Goal: Check status: Check status

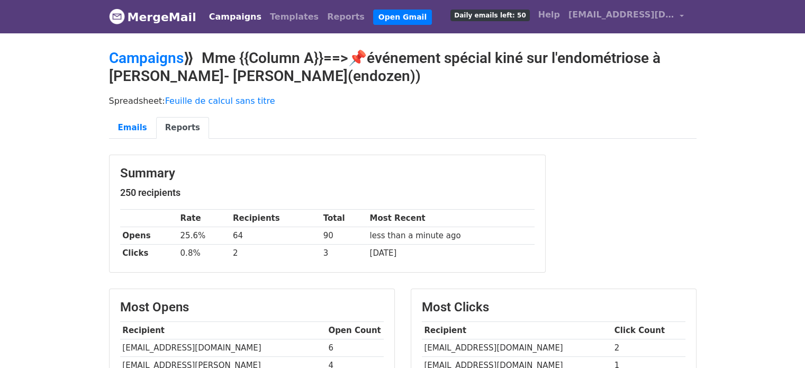
click at [241, 10] on link "Campaigns" at bounding box center [235, 16] width 61 height 21
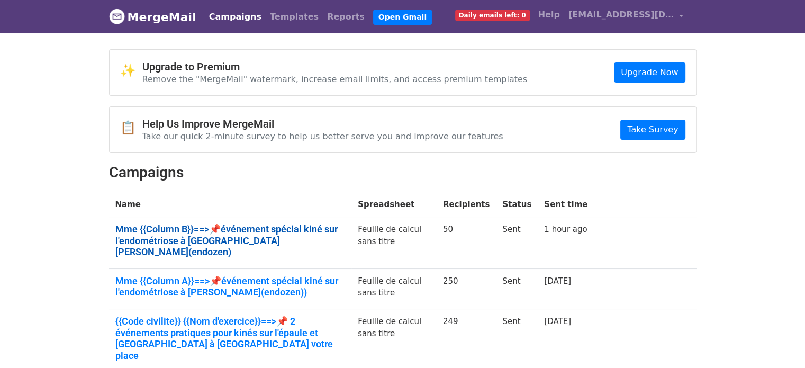
click at [209, 229] on link "Mme {{Column B}}==>📌événement spécial kiné sur l'endométriose à Toulouse- Tribo…" at bounding box center [230, 240] width 230 height 34
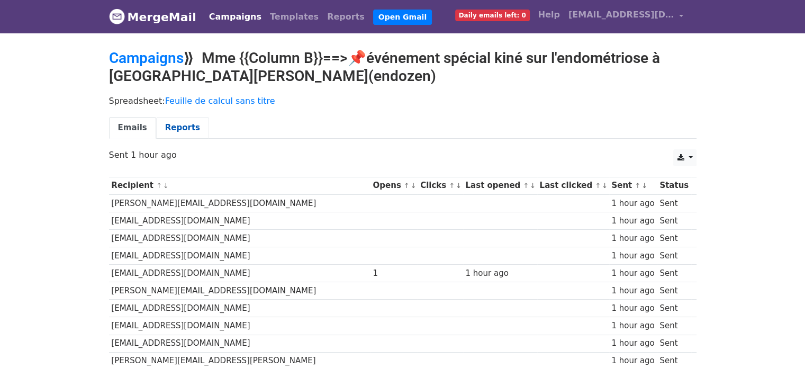
click at [180, 131] on link "Reports" at bounding box center [182, 128] width 53 height 22
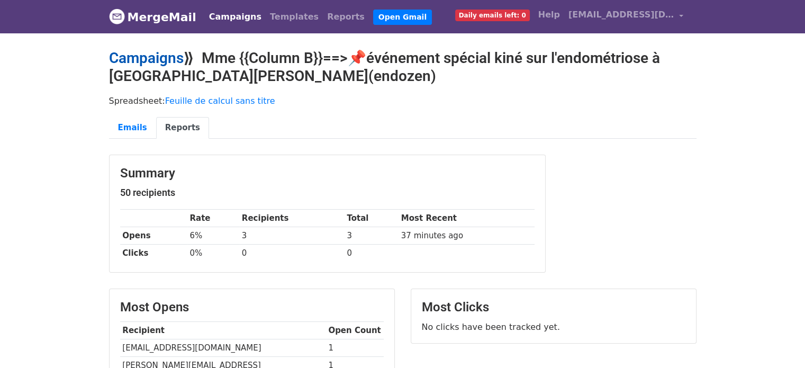
click at [156, 58] on link "Campaigns" at bounding box center [146, 57] width 75 height 17
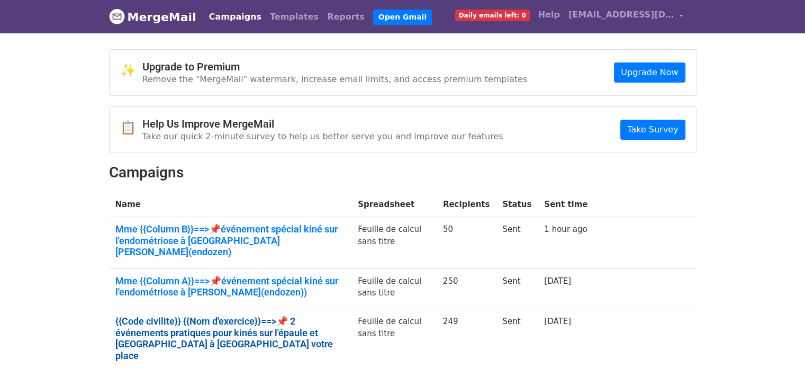
click at [313, 319] on link "{{Code civilite}} {{Nom d'exercice}}==>📌 2 événements pratiques pour kinés sur …" at bounding box center [230, 338] width 230 height 46
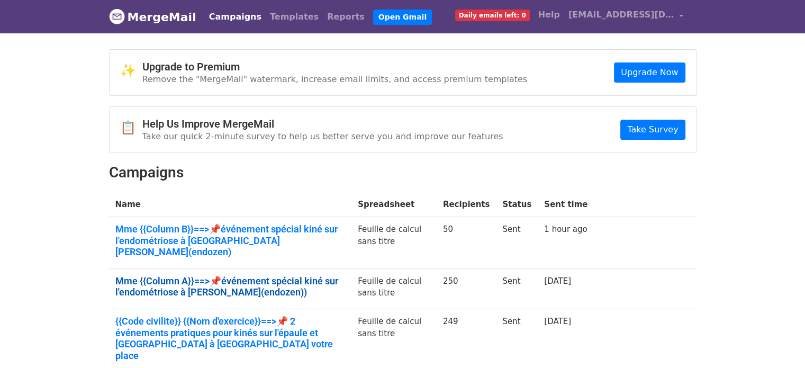
click at [244, 275] on link "Mme {{Column A}}==>📌événement spécial kiné sur l'endométriose à Metz- Triboulet…" at bounding box center [230, 286] width 230 height 23
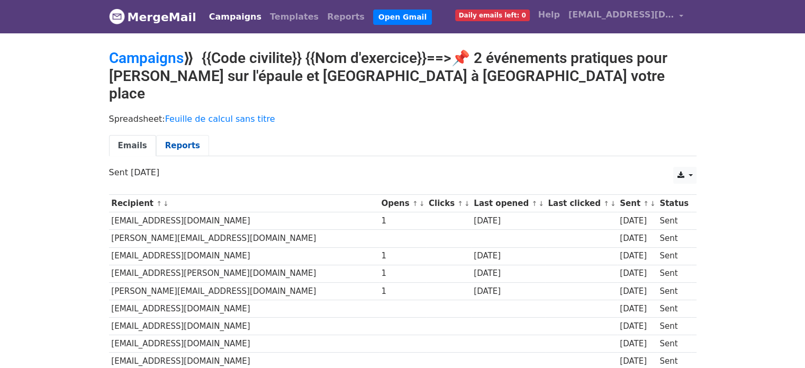
click at [165, 135] on link "Reports" at bounding box center [182, 146] width 53 height 22
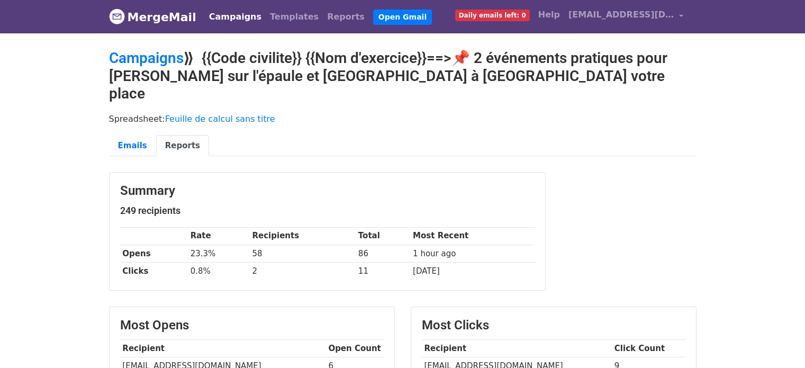
drag, startPoint x: 813, startPoint y: 130, endPoint x: 813, endPoint y: -42, distance: 172.0
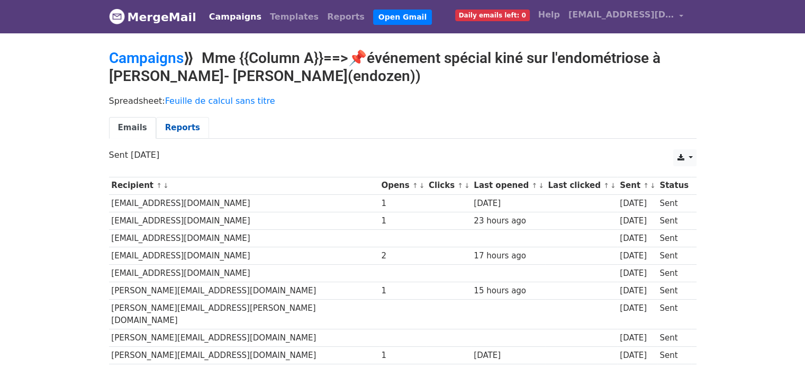
click at [177, 119] on link "Reports" at bounding box center [182, 128] width 53 height 22
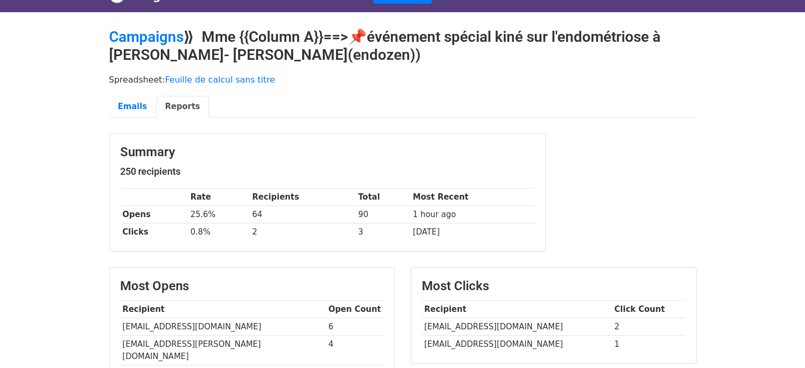
scroll to position [148, 0]
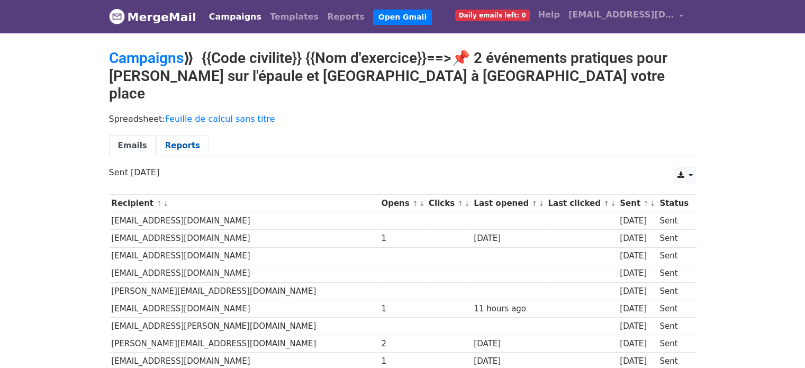
click at [177, 135] on link "Reports" at bounding box center [182, 146] width 53 height 22
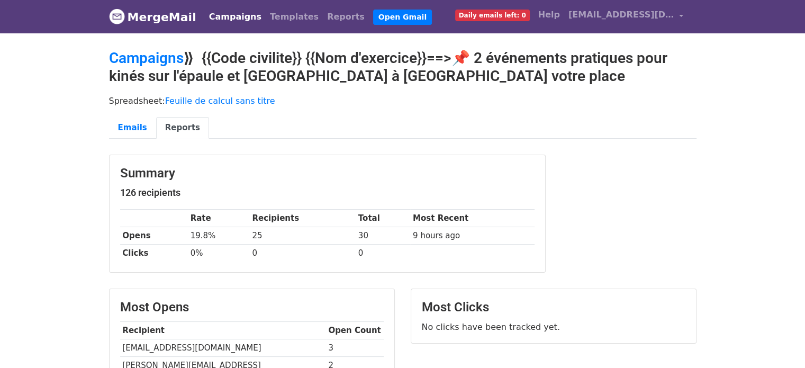
click at [216, 12] on link "Campaigns" at bounding box center [235, 16] width 61 height 21
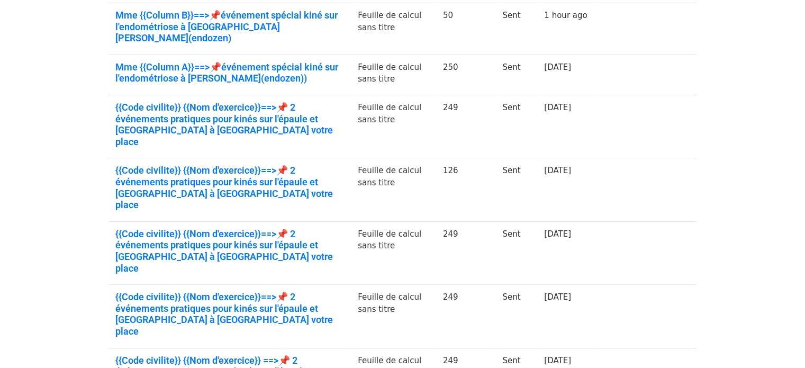
scroll to position [193, 0]
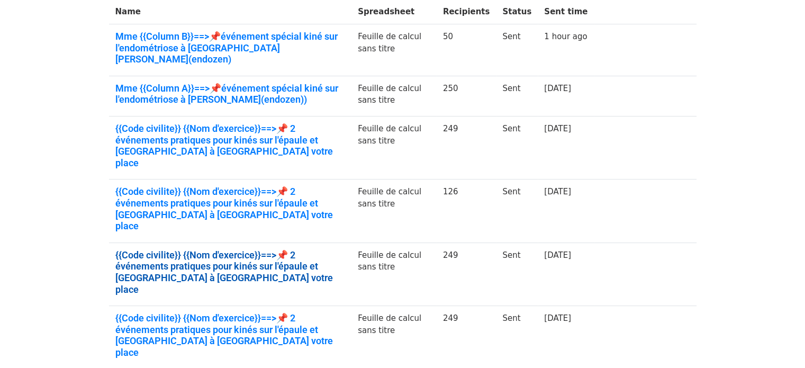
click at [305, 249] on link "{{Code civilite}} {{Nom d'exercice}}==>📌 2 événements pratiques pour kinés sur …" at bounding box center [230, 272] width 230 height 46
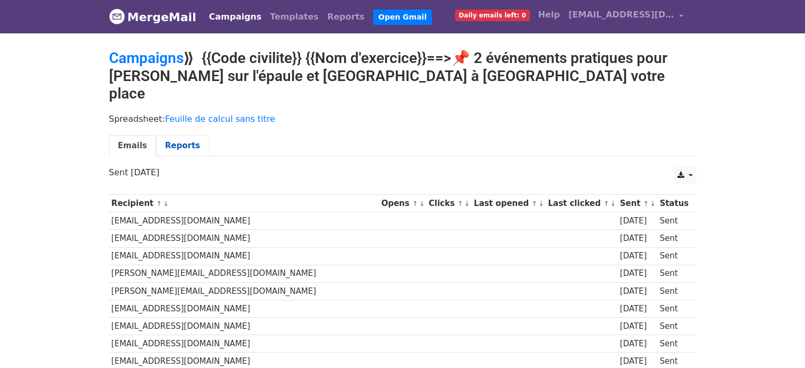
click at [186, 135] on link "Reports" at bounding box center [182, 146] width 53 height 22
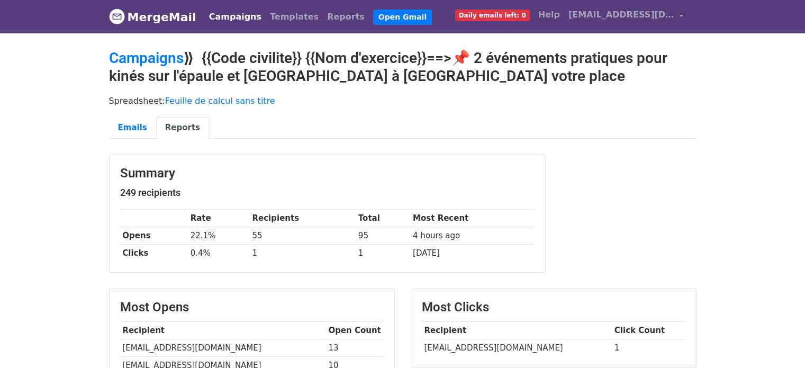
click at [226, 16] on link "Campaigns" at bounding box center [235, 16] width 61 height 21
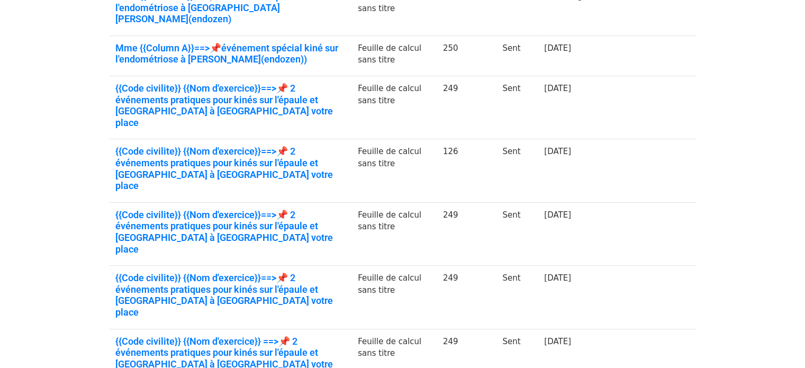
scroll to position [236, 0]
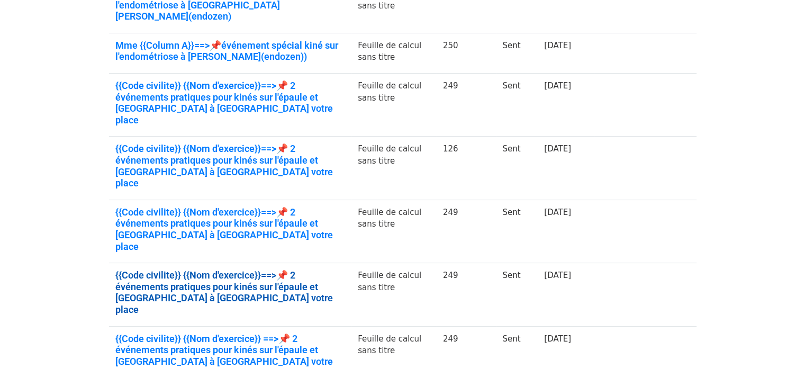
click at [325, 269] on link "{{Code civilite}} {{Nom d'exercice}}==>📌 2 événements pratiques pour kinés sur …" at bounding box center [230, 292] width 230 height 46
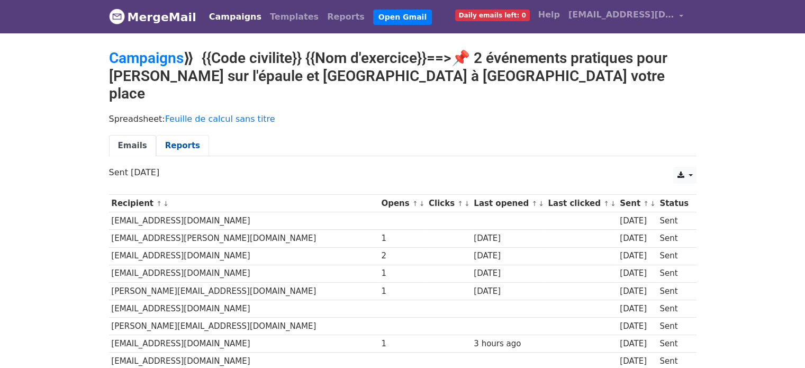
click at [170, 135] on link "Reports" at bounding box center [182, 146] width 53 height 22
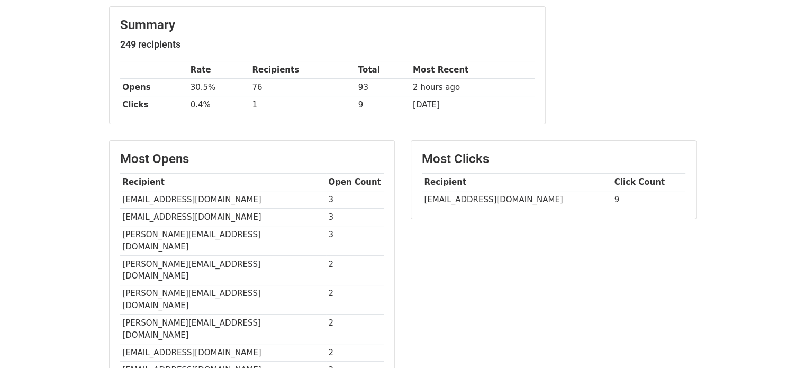
scroll to position [155, 0]
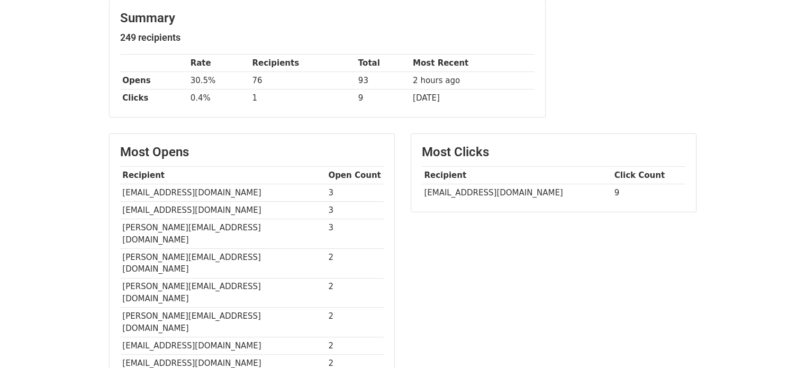
click at [491, 191] on td "[EMAIL_ADDRESS][DOMAIN_NAME]" at bounding box center [517, 192] width 190 height 17
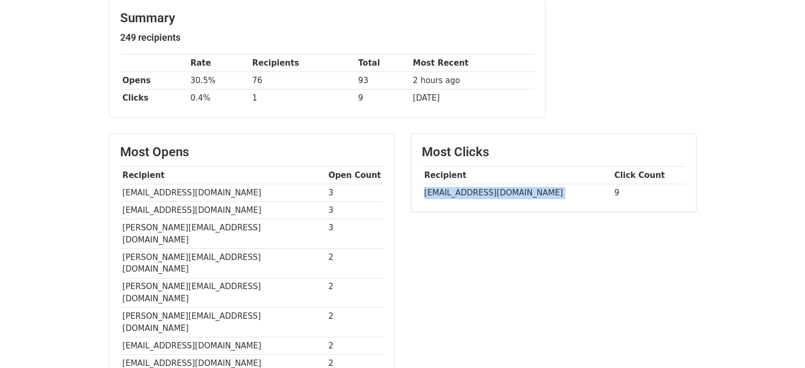
scroll to position [0, 0]
